Goal: Task Accomplishment & Management: Use online tool/utility

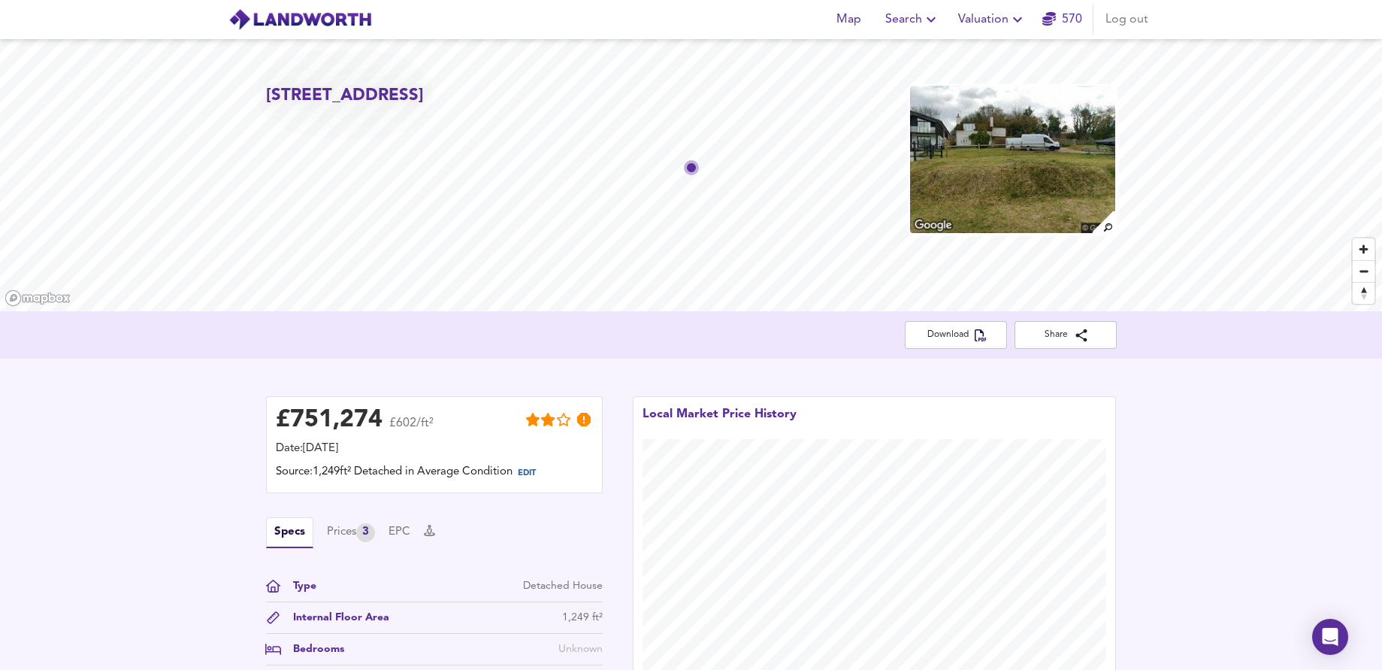
click at [979, 20] on span "Valuation" at bounding box center [992, 19] width 68 height 21
click at [970, 53] on li "New Valuation Report" at bounding box center [993, 54] width 180 height 27
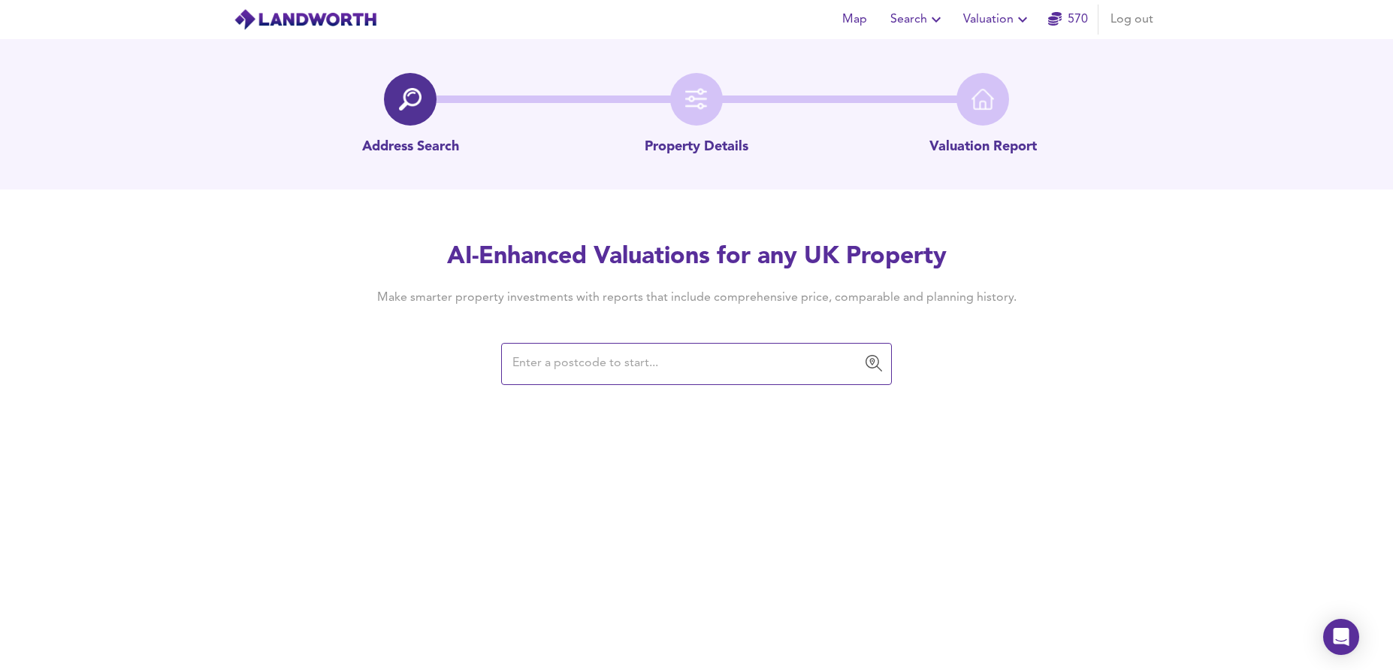
click at [562, 370] on input "text" at bounding box center [685, 363] width 355 height 29
click at [660, 361] on input "text" at bounding box center [685, 363] width 355 height 29
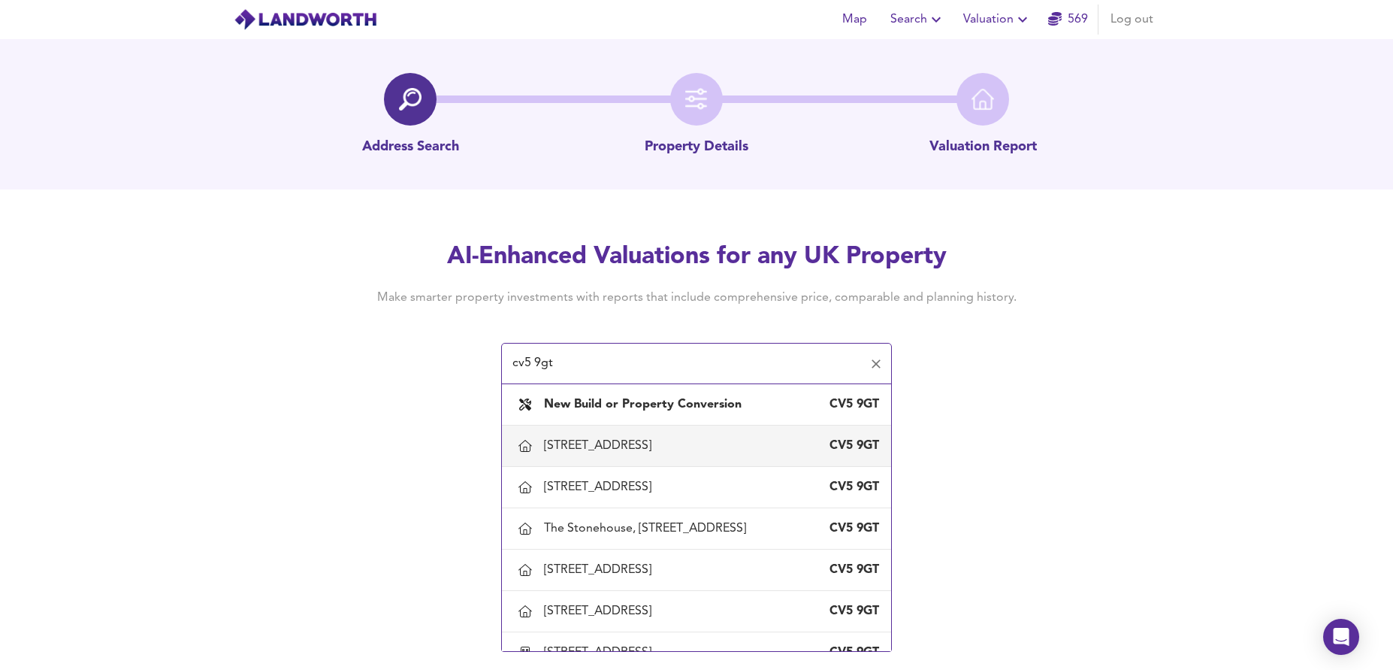
click at [657, 440] on div "[STREET_ADDRESS]" at bounding box center [600, 445] width 113 height 17
type input "[STREET_ADDRESS]"
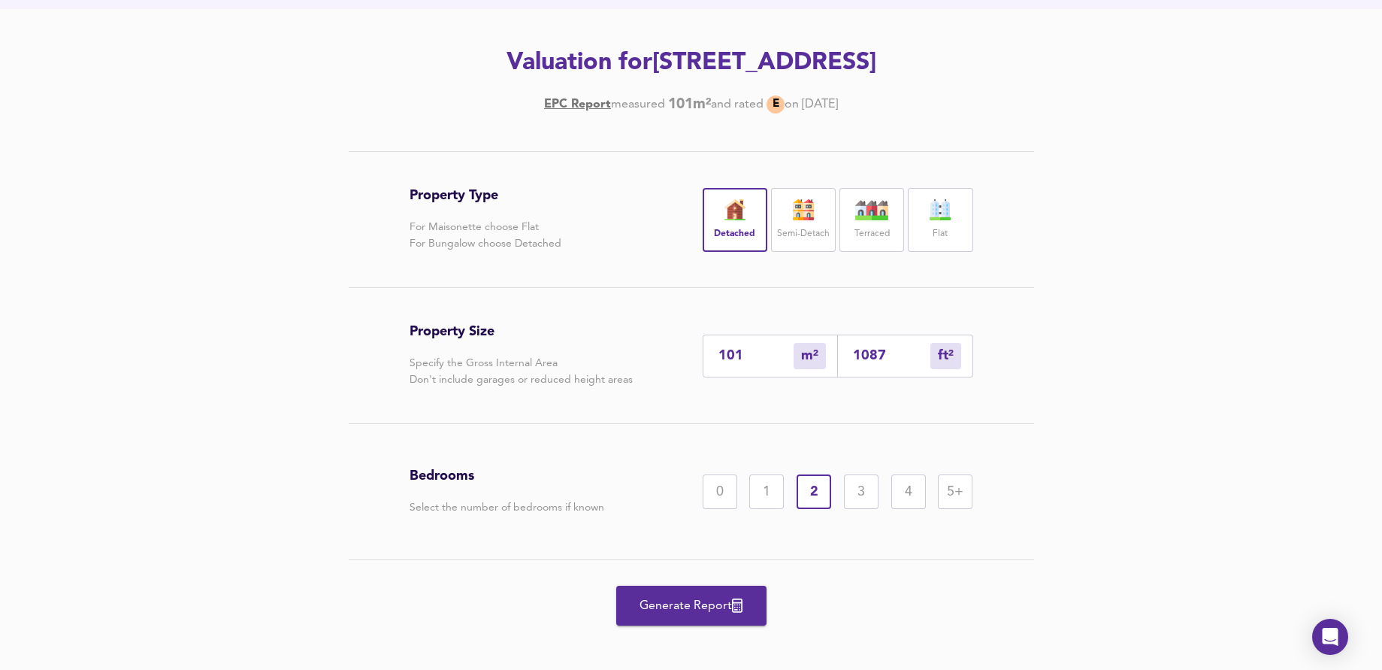
scroll to position [192, 0]
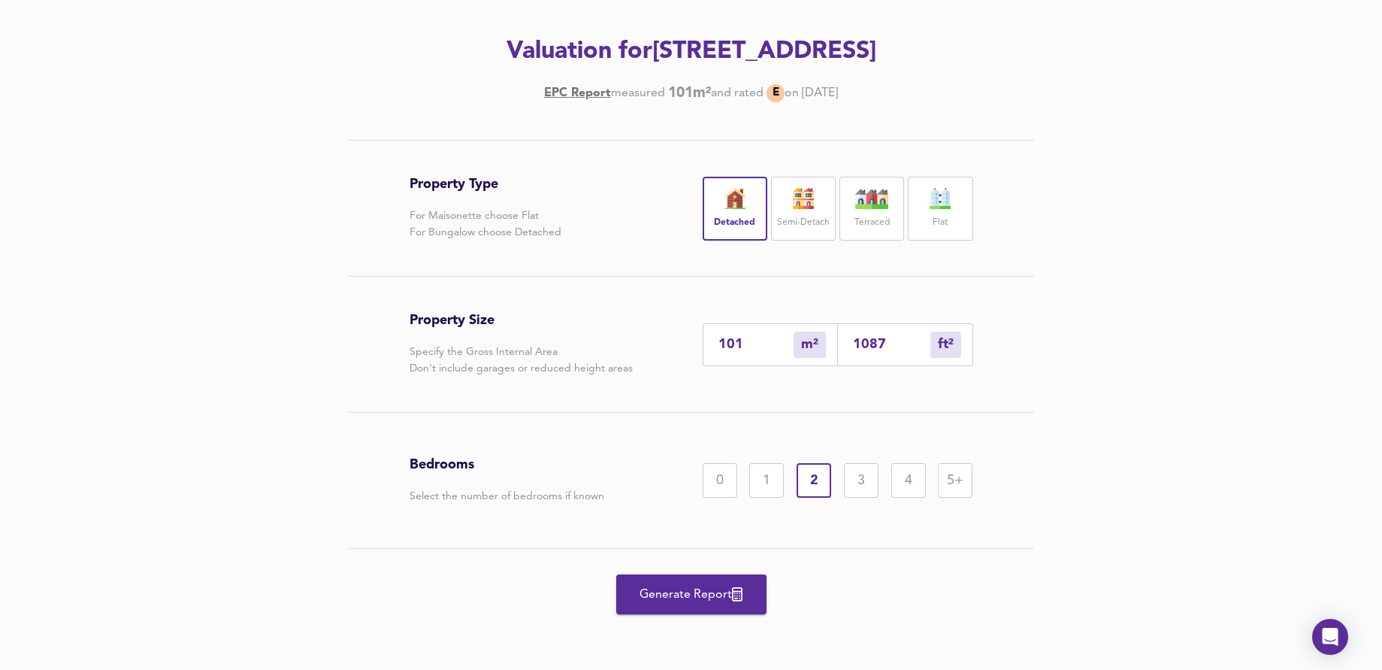
click at [719, 593] on span "Generate Report" at bounding box center [691, 594] width 120 height 21
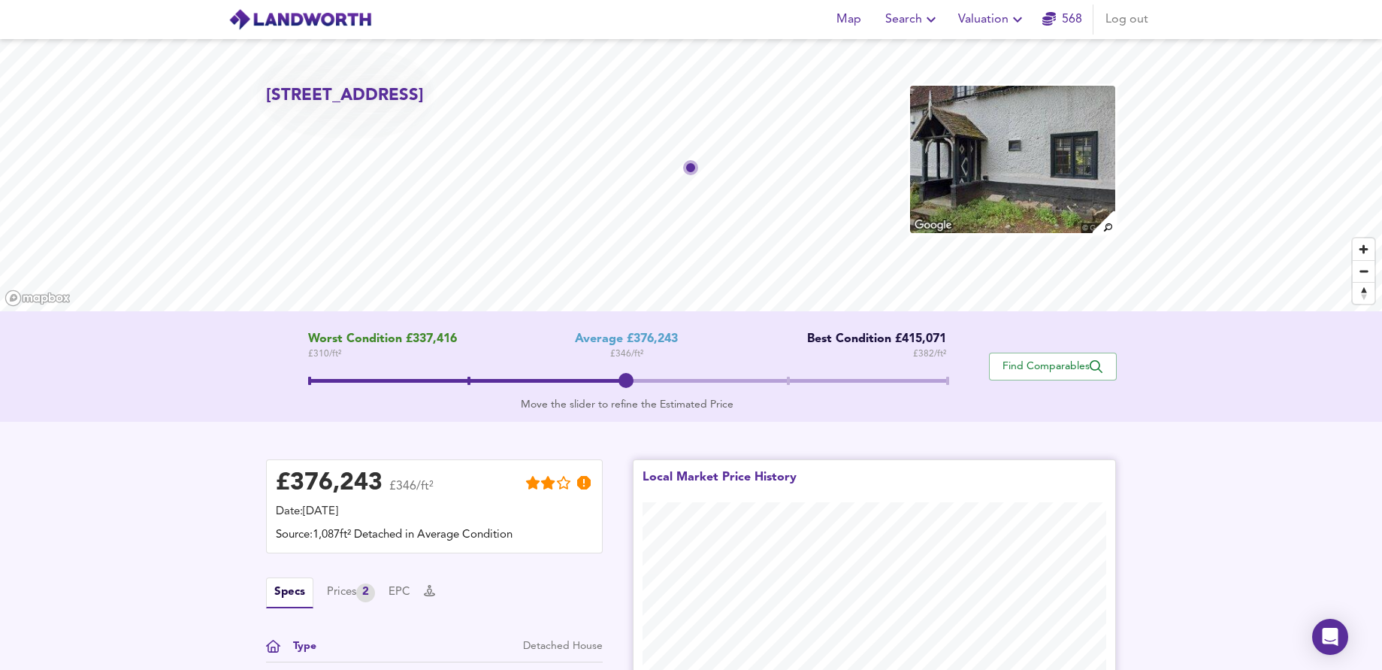
scroll to position [295, 0]
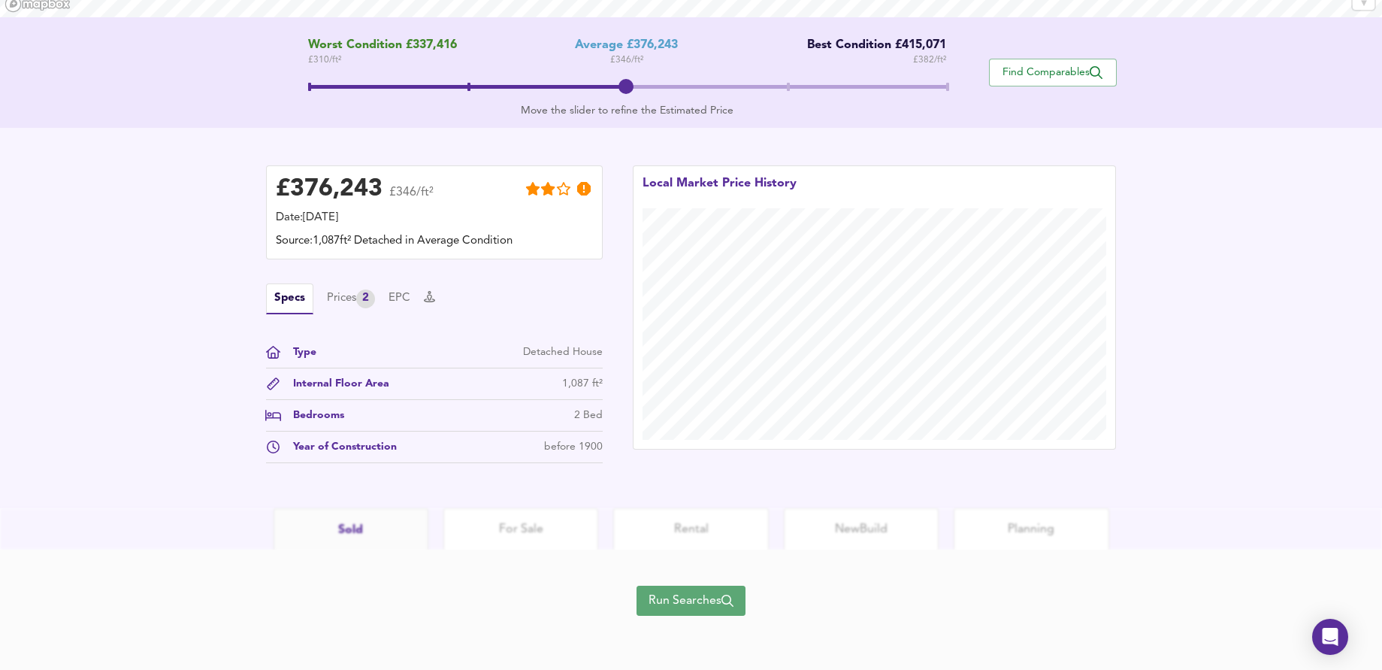
click at [701, 597] on span "Run Searches" at bounding box center [691, 600] width 85 height 21
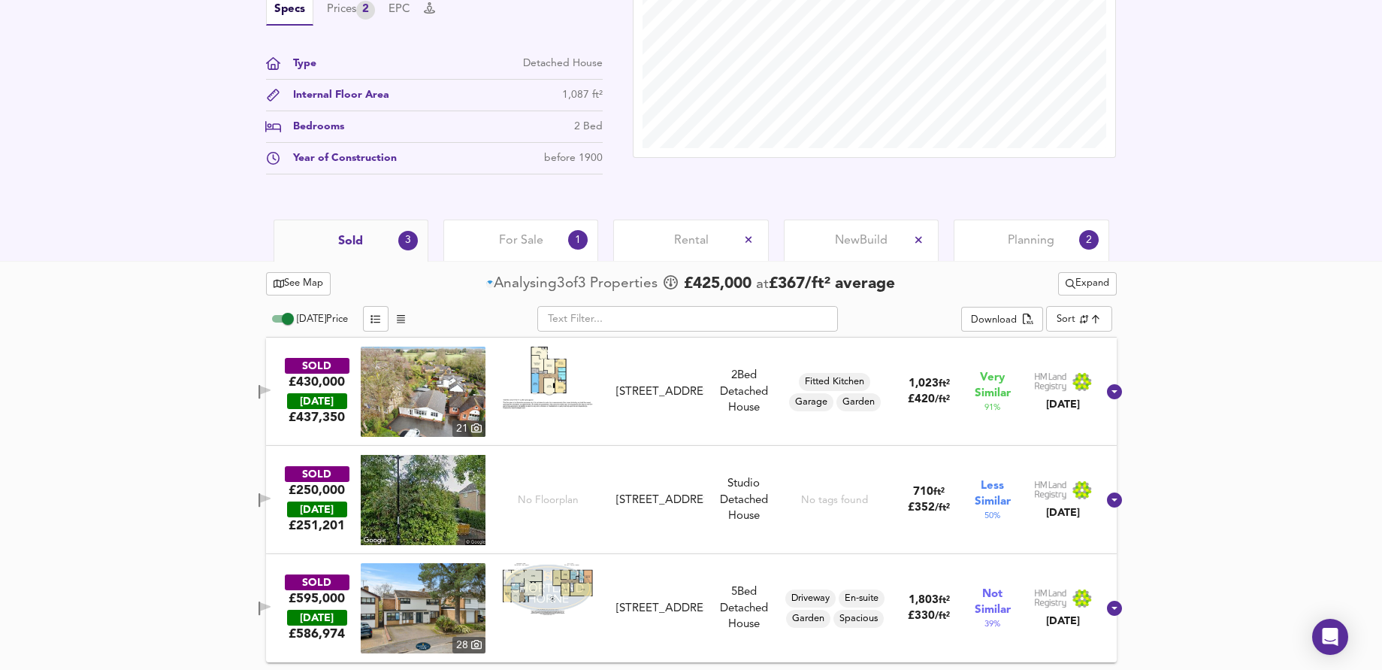
scroll to position [222, 0]
